Goal: Find specific page/section: Find specific page/section

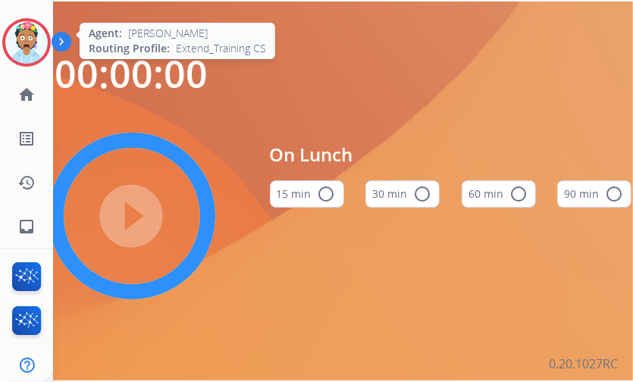
click at [24, 48] on img at bounding box center [26, 42] width 42 height 42
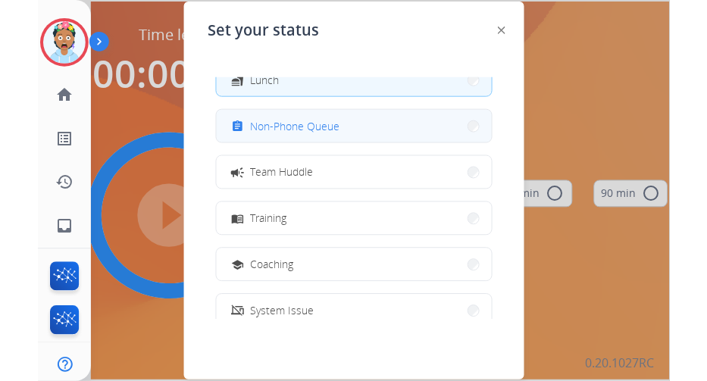
scroll to position [240, 0]
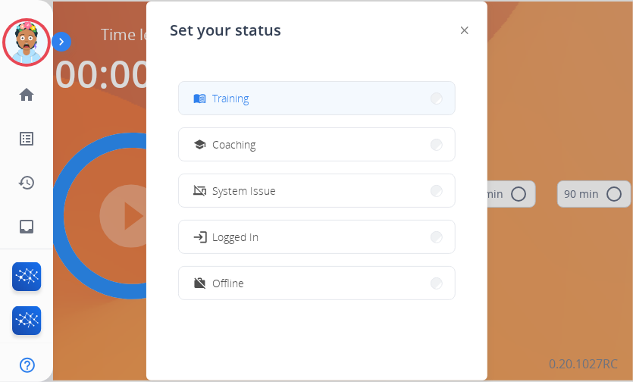
click at [233, 107] on div "menu_book Training" at bounding box center [220, 98] width 58 height 18
